Goal: Navigation & Orientation: Find specific page/section

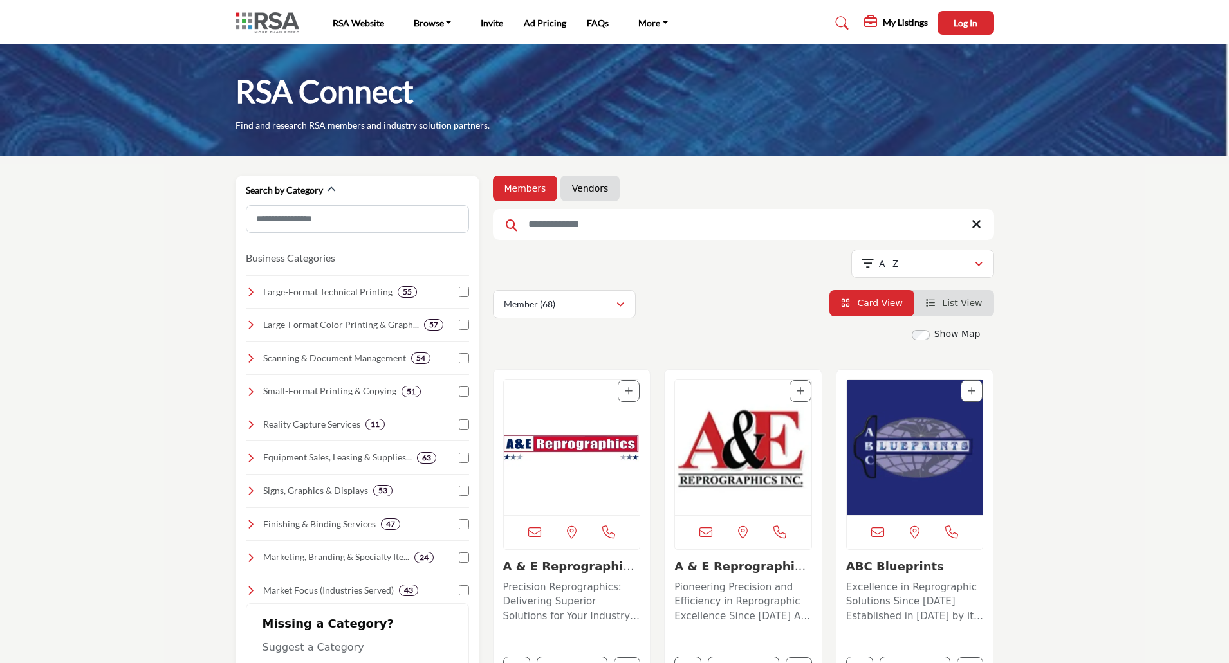
click at [273, 27] on img at bounding box center [270, 22] width 70 height 21
